Goal: Transaction & Acquisition: Purchase product/service

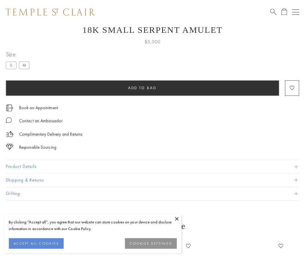
scroll to position [23, 0]
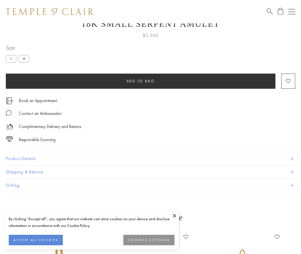
click at [141, 81] on span "Add to bag" at bounding box center [141, 81] width 29 height 5
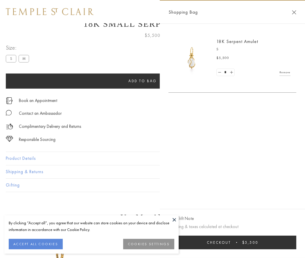
click at [233, 243] on button "Checkout $5,500" at bounding box center [233, 243] width 128 height 14
